Goal: Information Seeking & Learning: Understand process/instructions

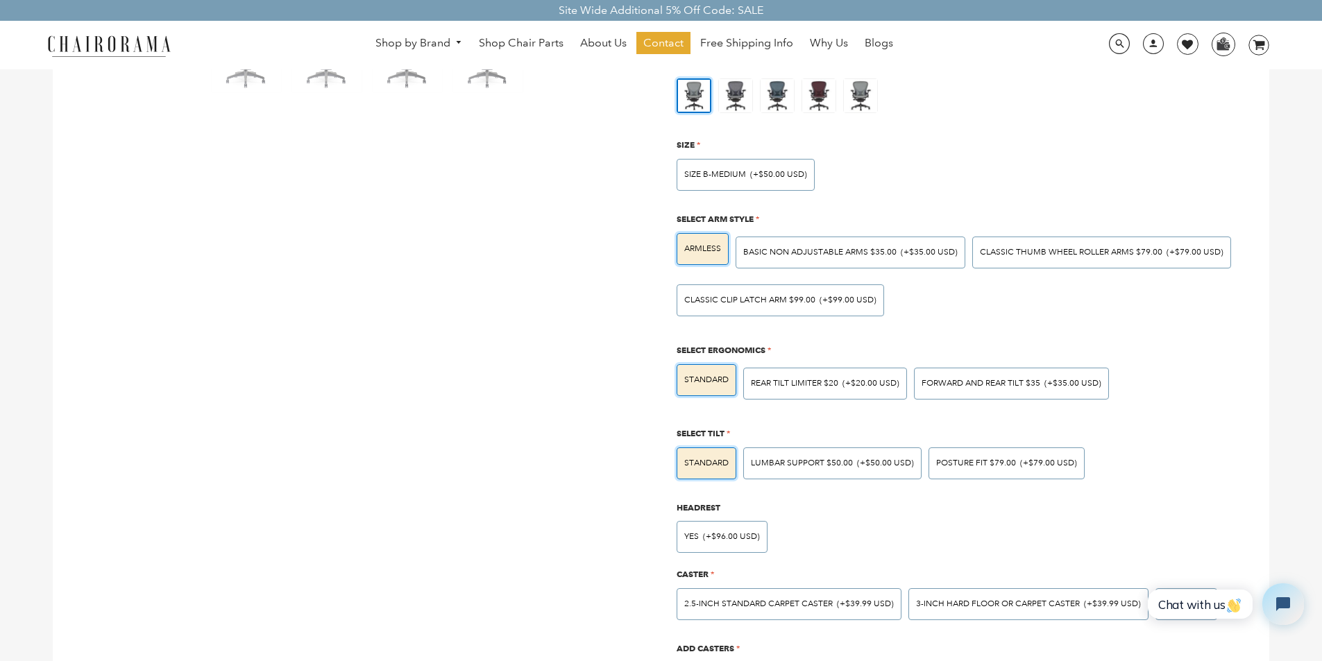
click at [807, 35] on link "Why Us" at bounding box center [829, 43] width 52 height 22
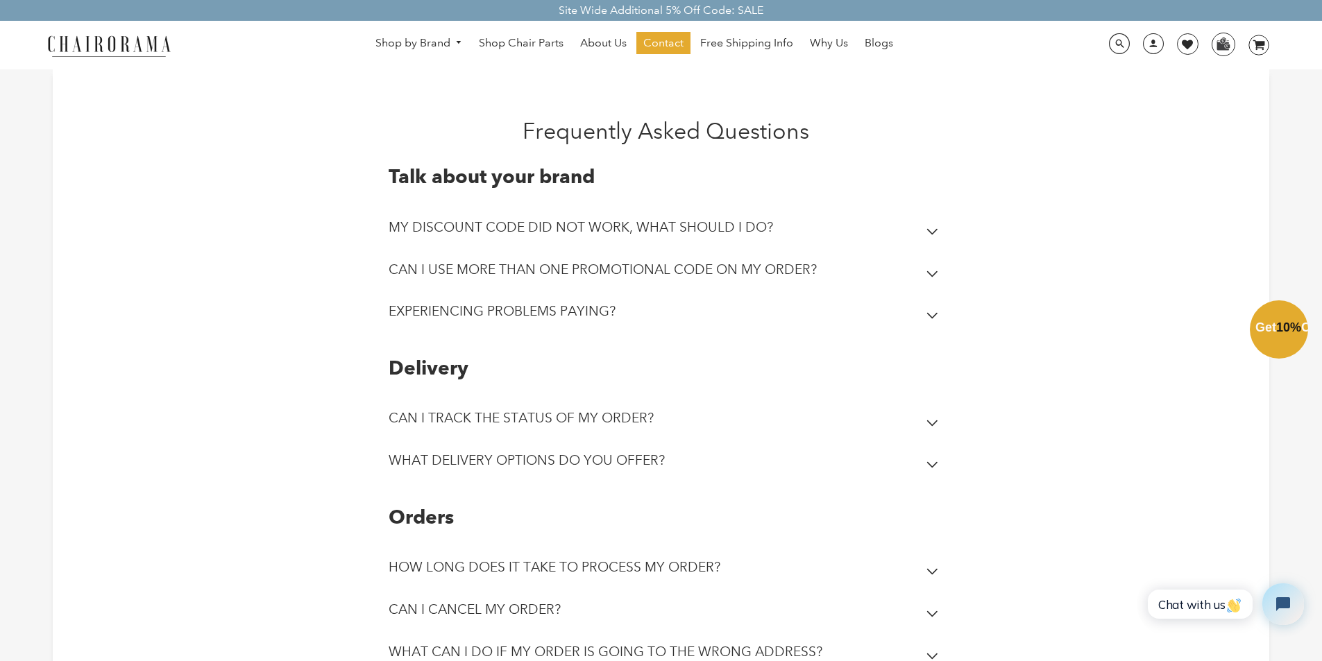
click at [581, 37] on div "Close dialog Exclusive Offer: Enjoy 10% Off! Get Your Coupon Code Now. Sign up …" at bounding box center [661, 329] width 1322 height 661
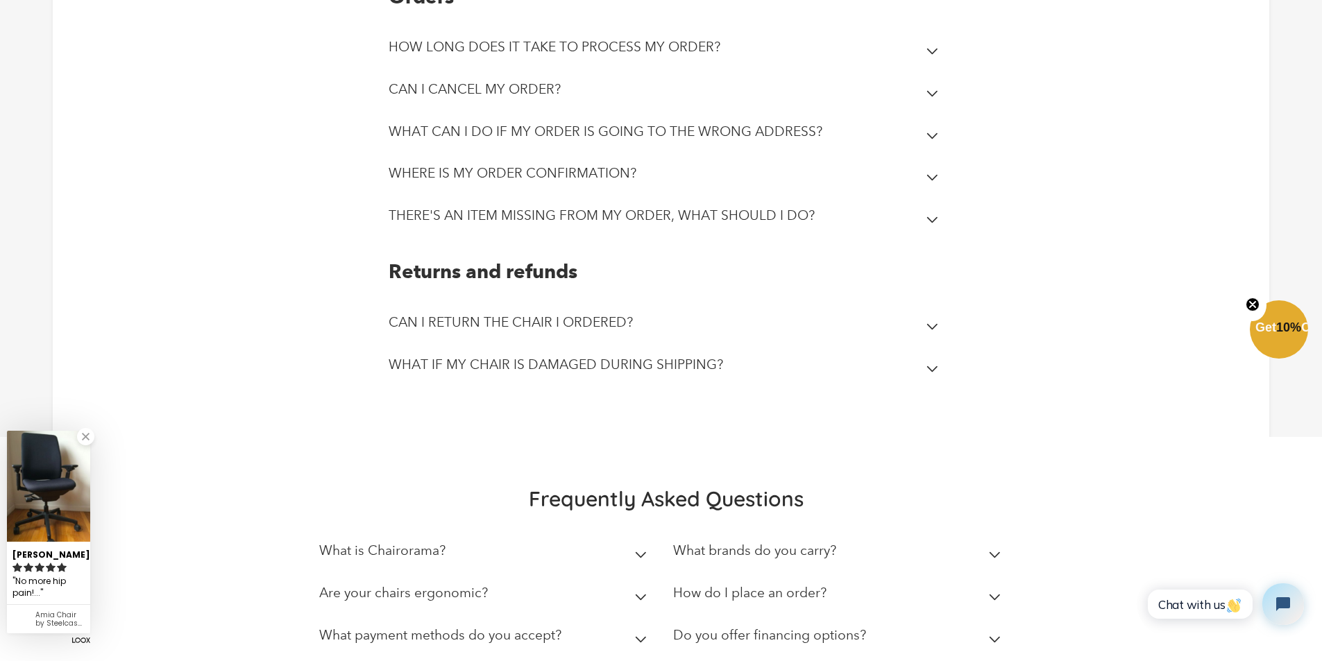
scroll to position [607, 0]
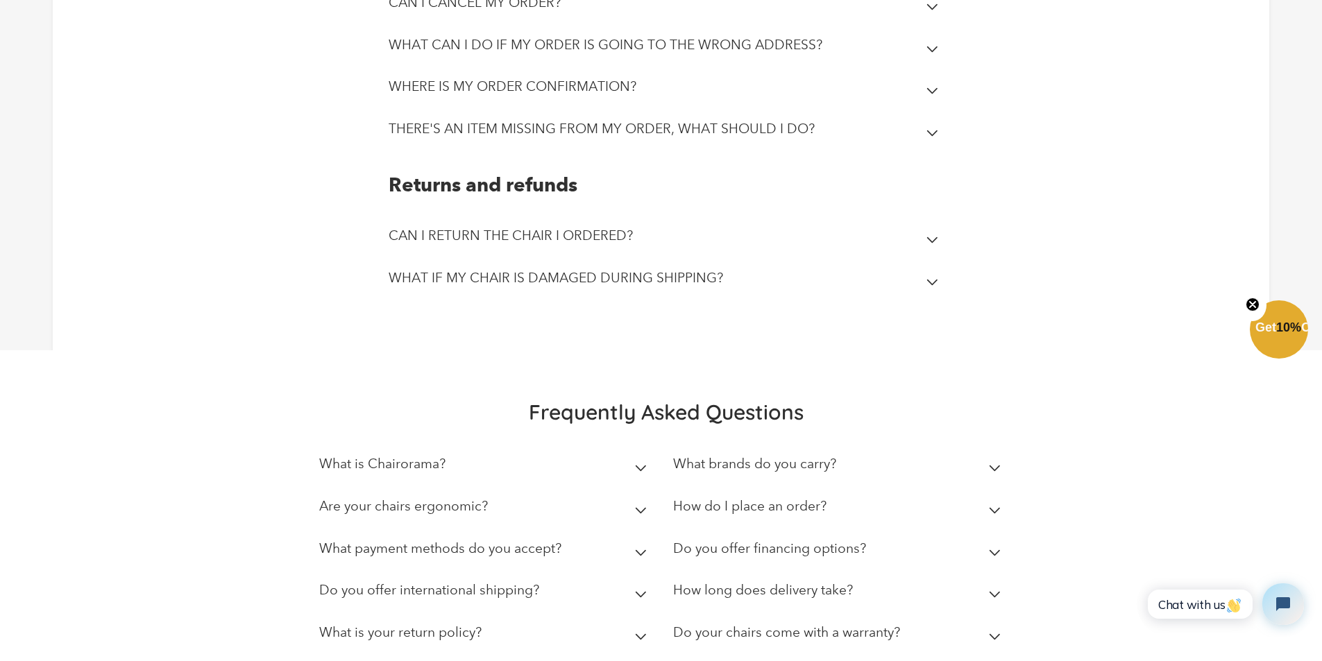
click at [687, 503] on h2 "How do I place an order?" at bounding box center [749, 506] width 153 height 16
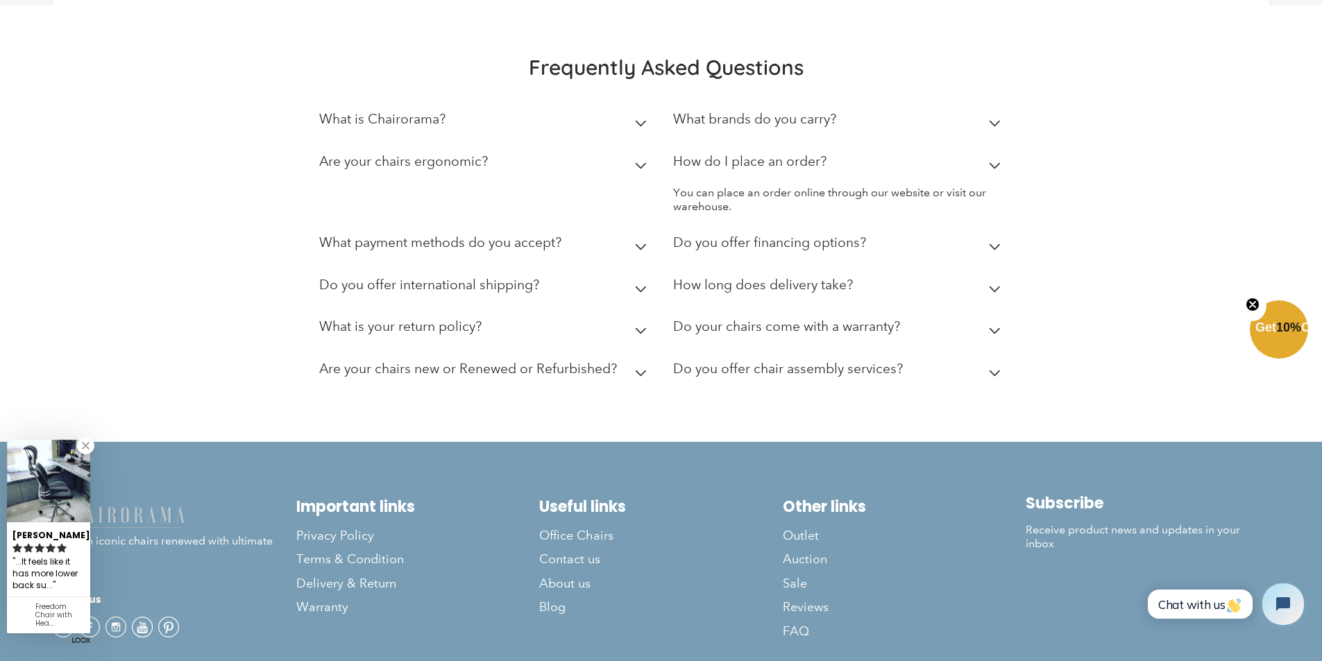
scroll to position [954, 0]
